Goal: Find specific page/section: Find specific page/section

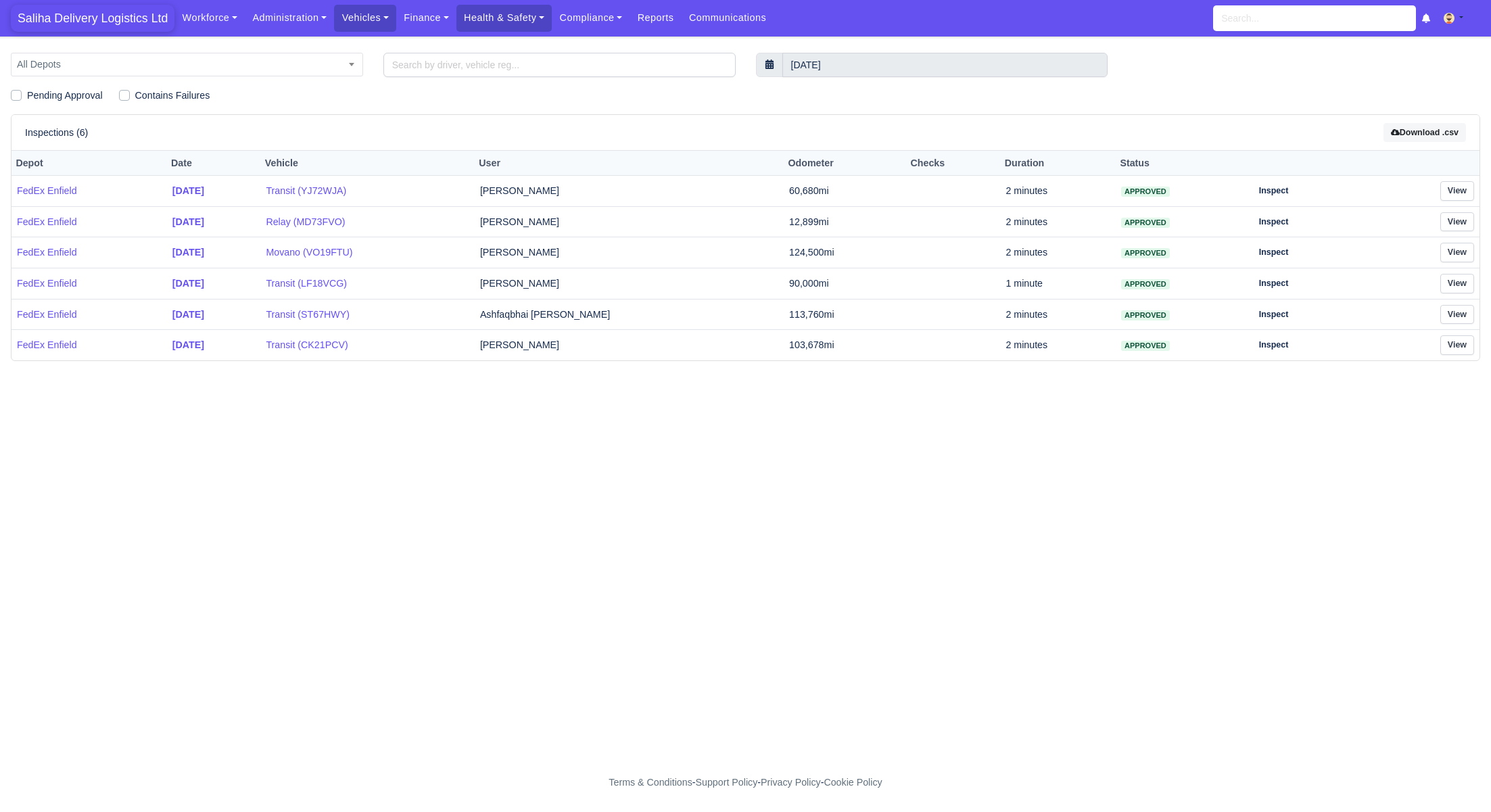
click at [112, 16] on span "Saliha Delivery Logistics Ltd" at bounding box center [93, 18] width 164 height 27
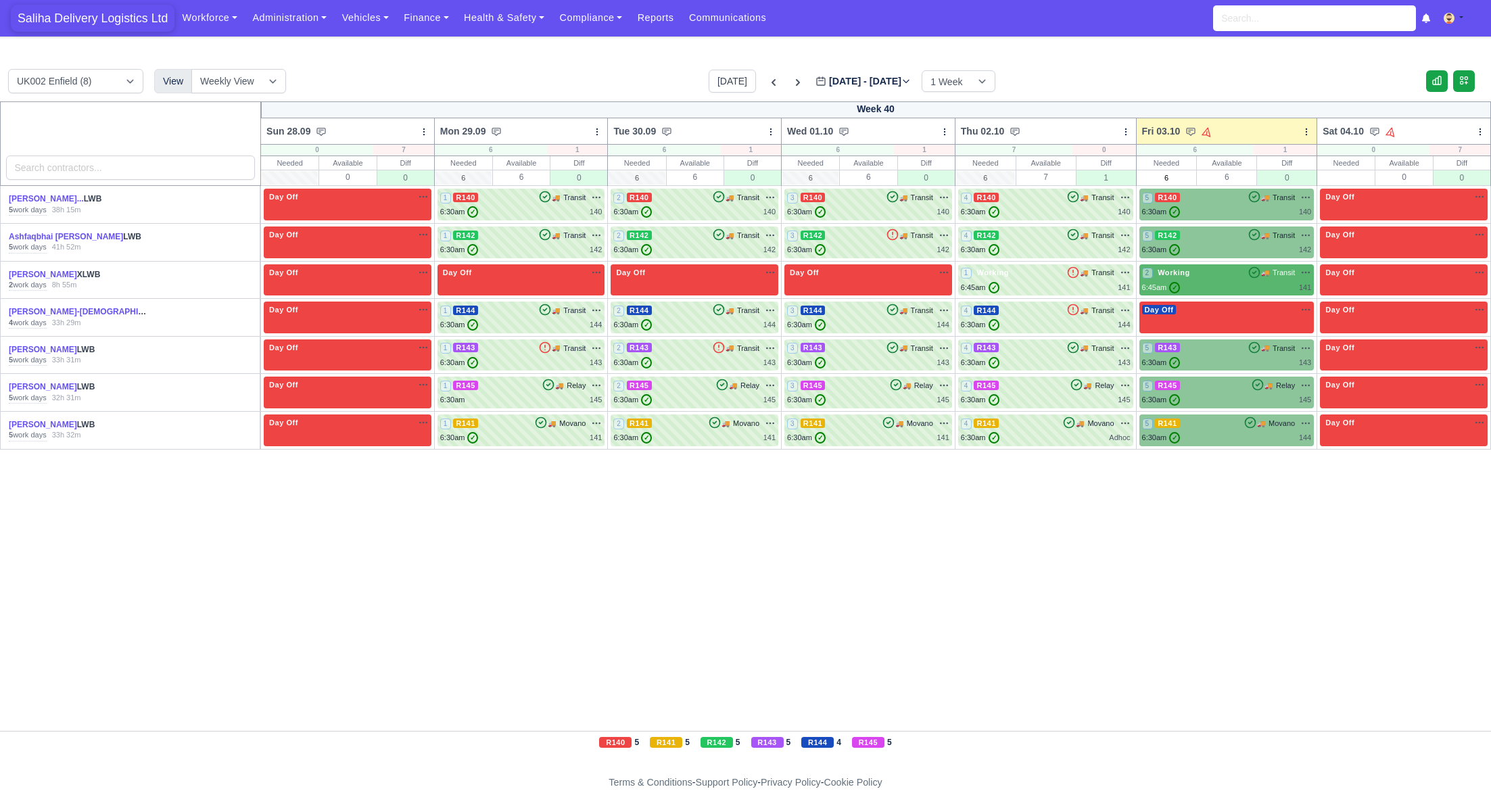
click at [65, 10] on span "Saliha Delivery Logistics Ltd" at bounding box center [93, 18] width 164 height 27
